Goal: Browse casually

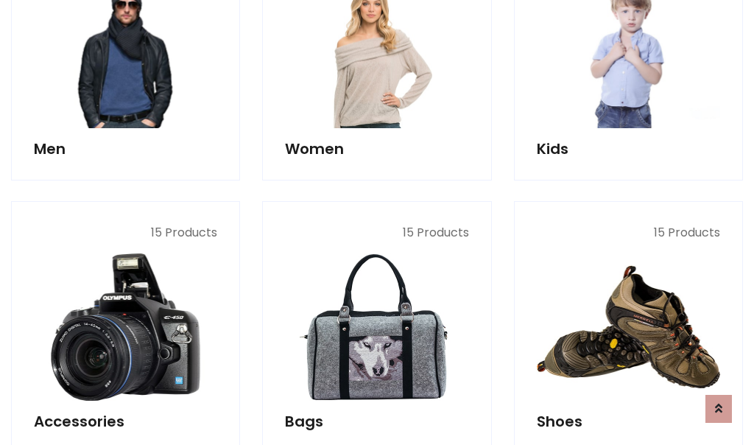
scroll to position [493, 0]
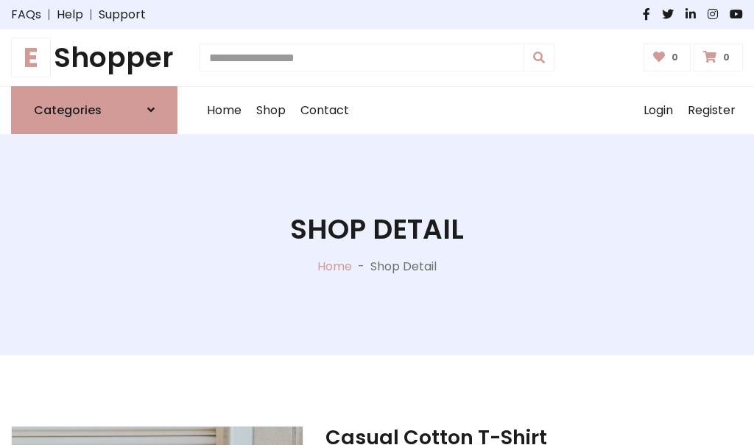
click at [94, 57] on h1 "E Shopper" at bounding box center [94, 57] width 167 height 33
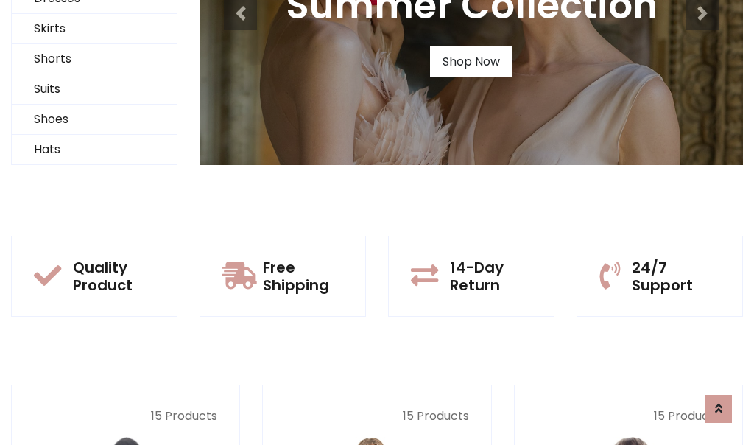
scroll to position [142, 0]
